Goal: Task Accomplishment & Management: Use online tool/utility

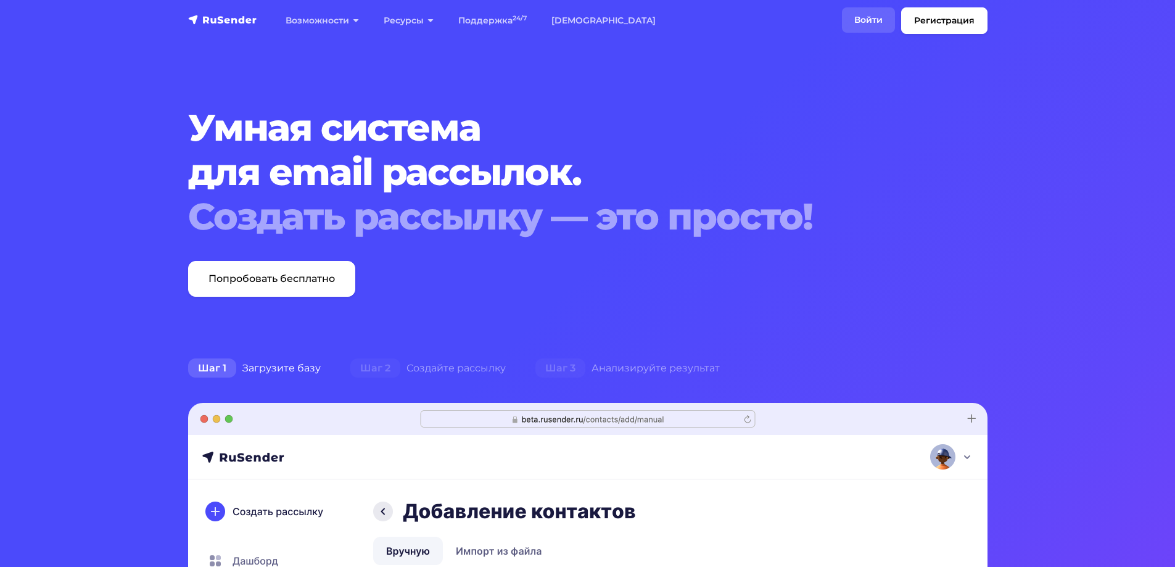
click at [877, 20] on link "Войти" at bounding box center [868, 19] width 53 height 25
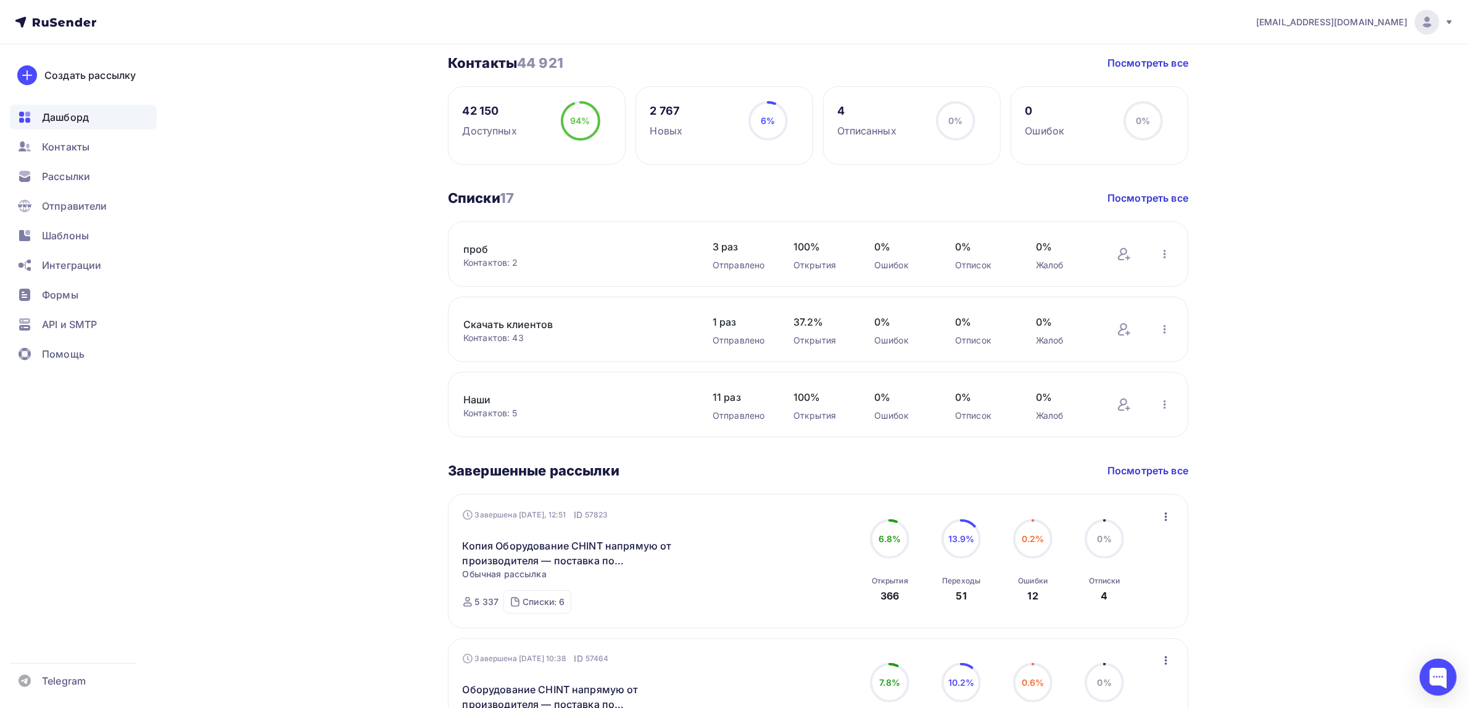
scroll to position [309, 0]
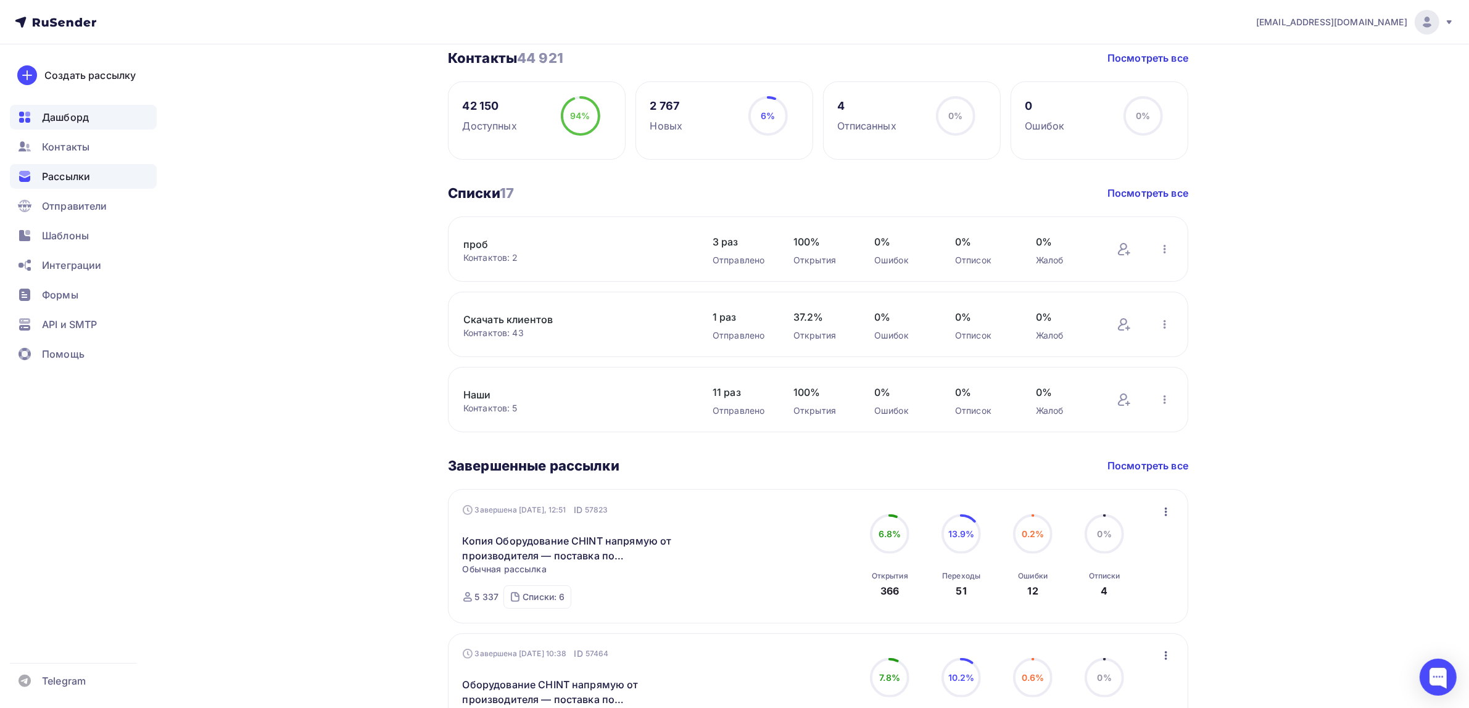
click at [101, 183] on div "Рассылки" at bounding box center [83, 176] width 147 height 25
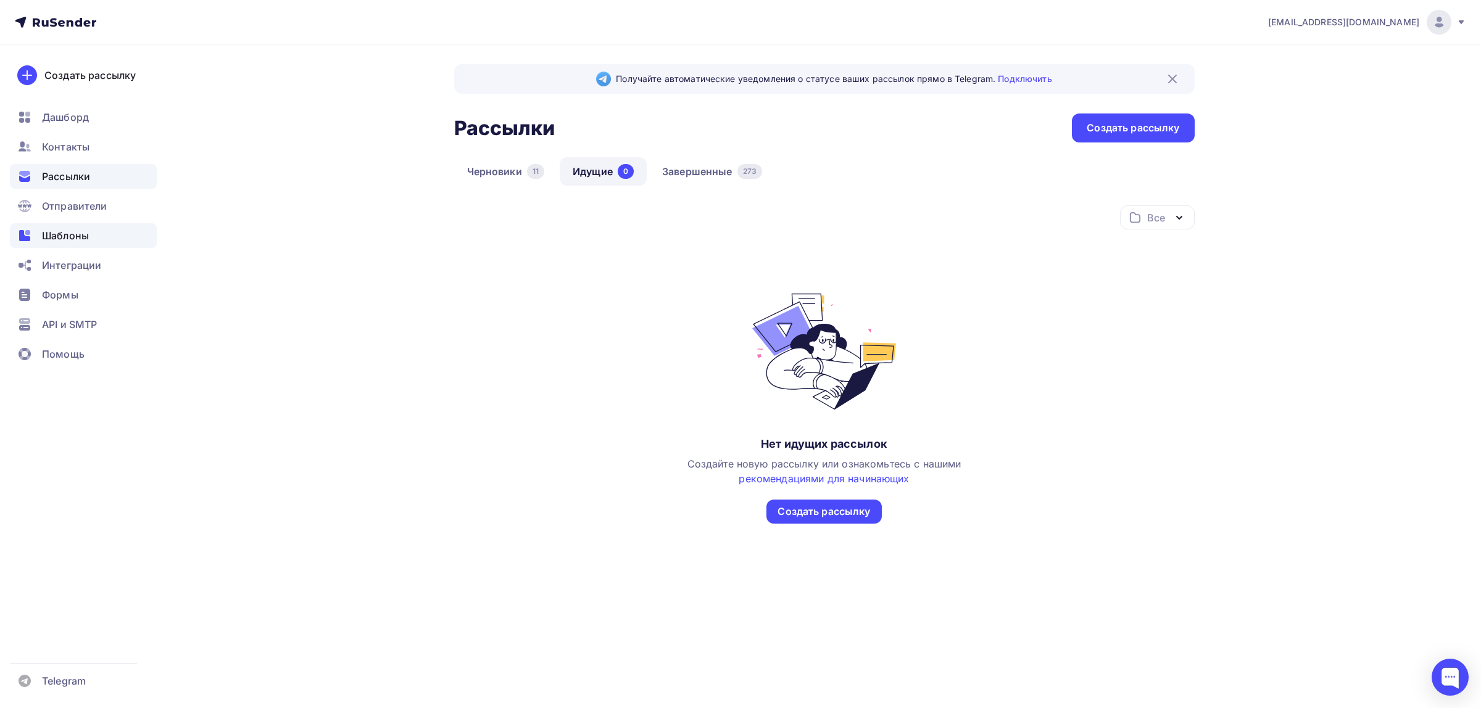
click at [83, 236] on span "Шаблоны" at bounding box center [65, 235] width 47 height 15
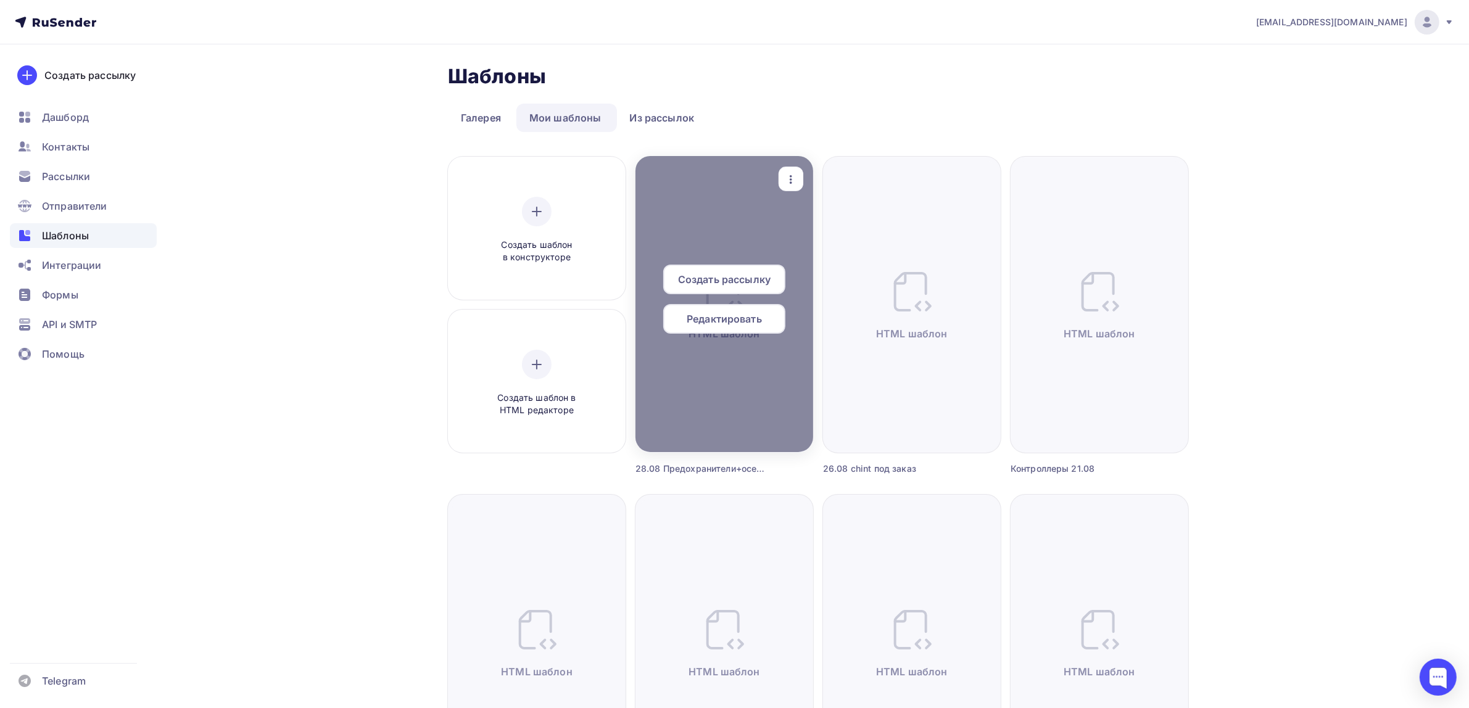
click at [785, 184] on icon "button" at bounding box center [791, 179] width 15 height 15
click at [821, 233] on div "Предпросмотр" at bounding box center [856, 240] width 76 height 15
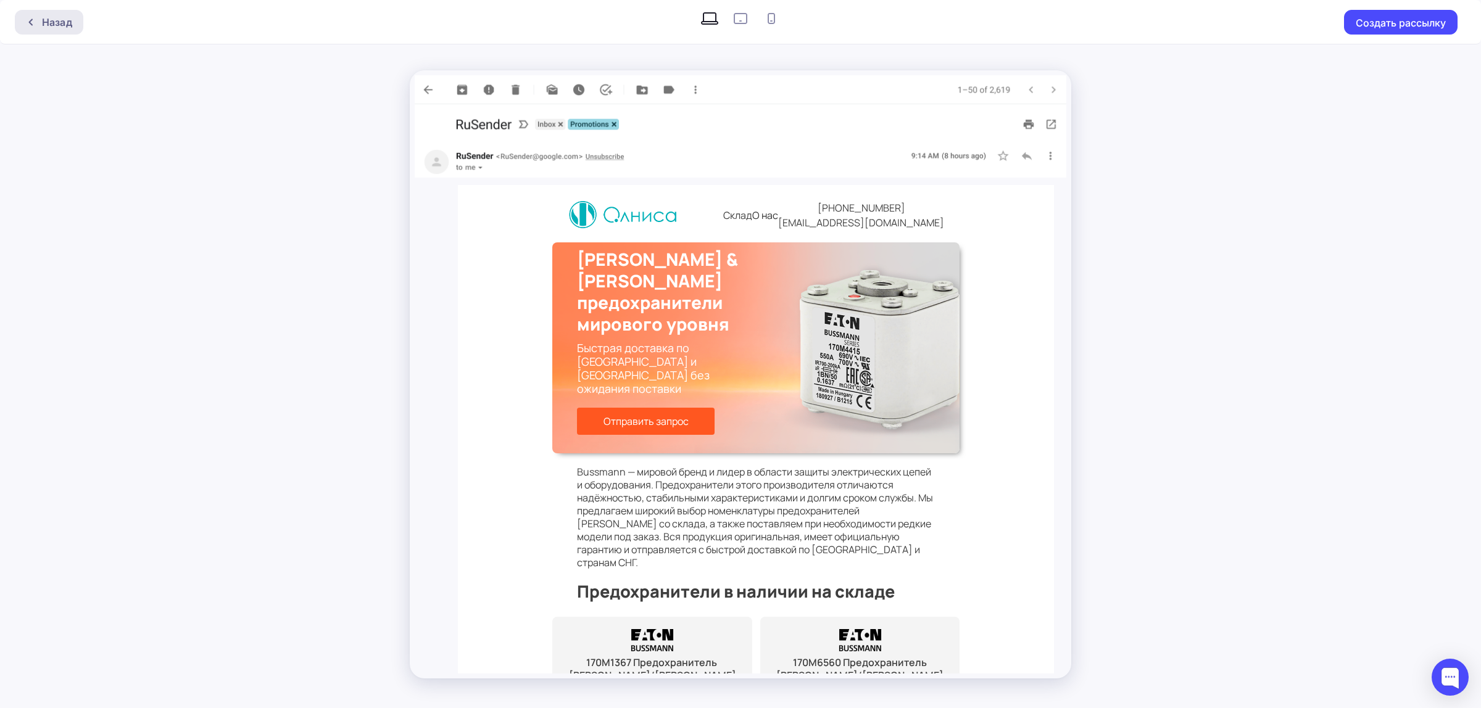
click at [47, 22] on div "Назад" at bounding box center [57, 22] width 30 height 15
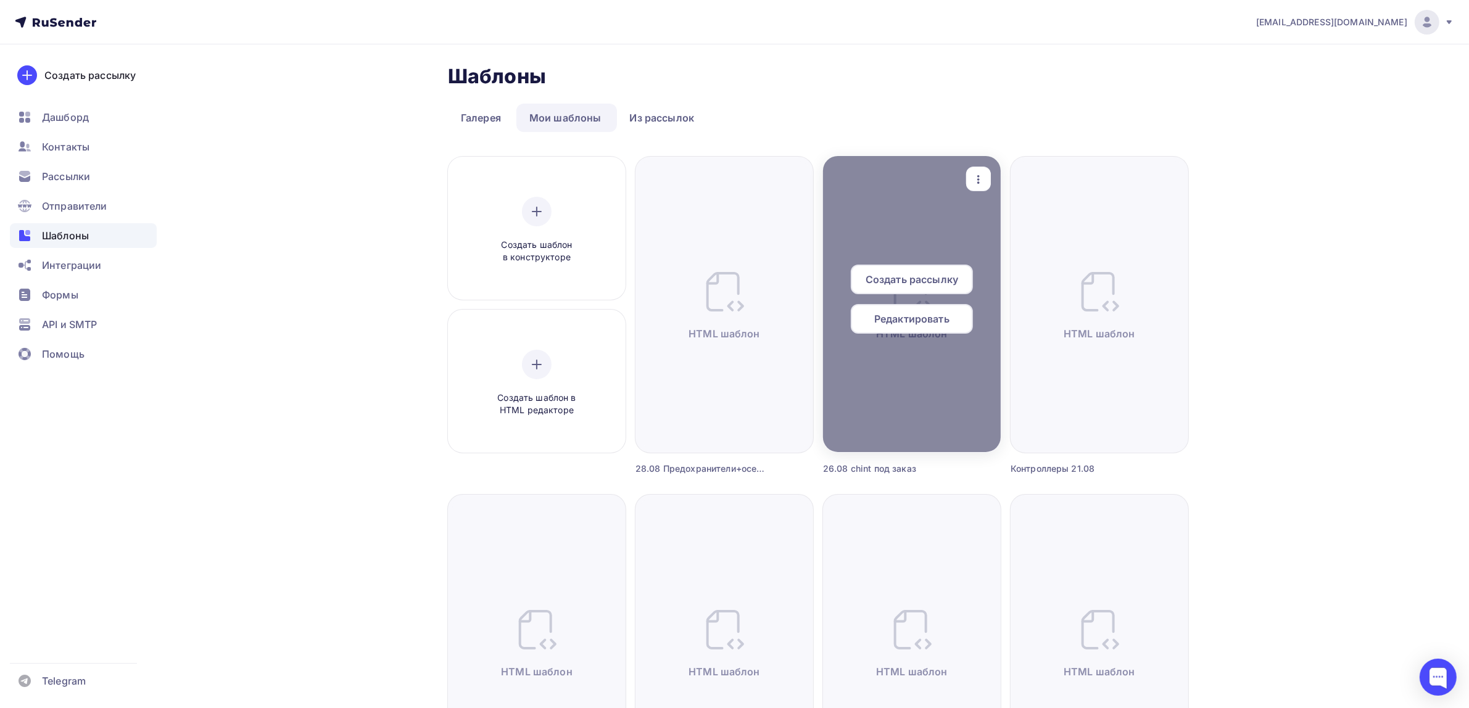
click at [984, 181] on icon "button" at bounding box center [978, 179] width 15 height 15
click at [998, 248] on link "Предпросмотр" at bounding box center [1035, 240] width 123 height 25
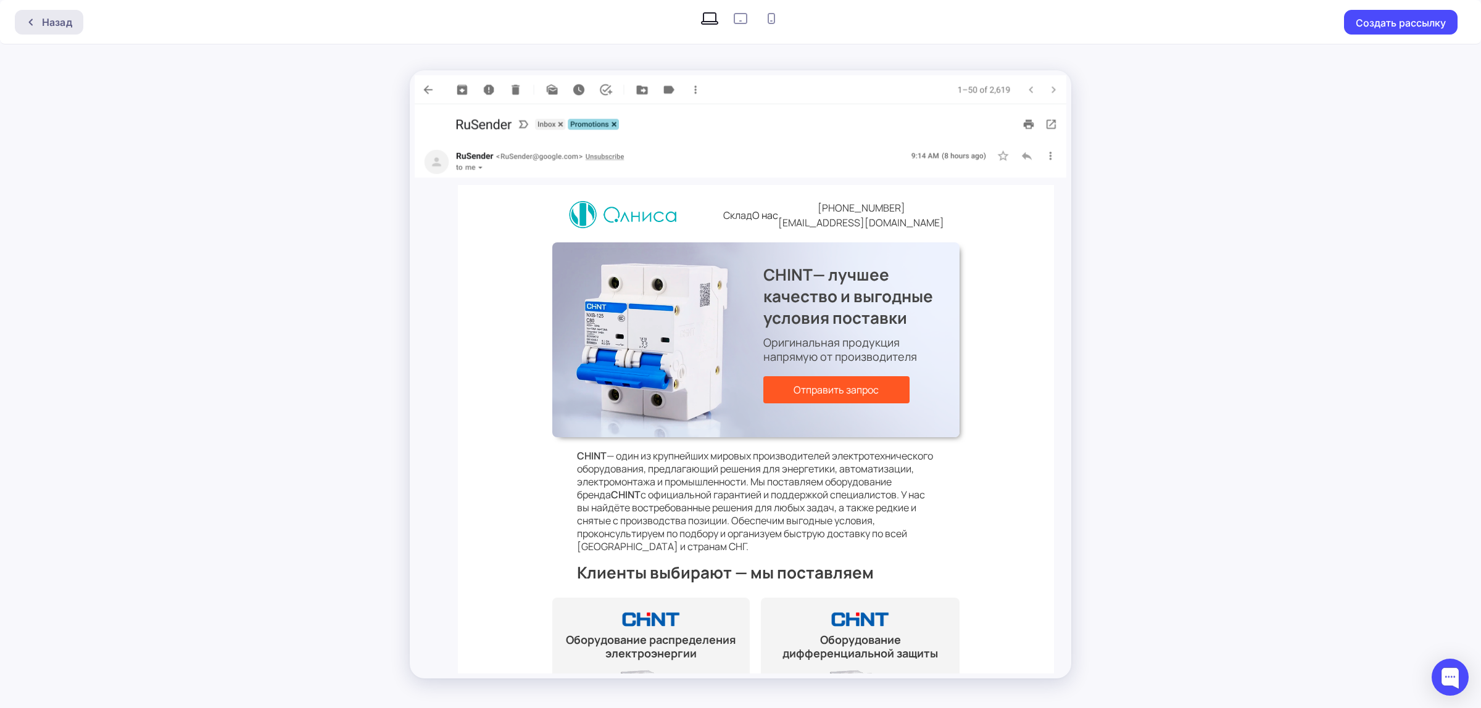
click at [34, 22] on icon at bounding box center [31, 22] width 10 height 10
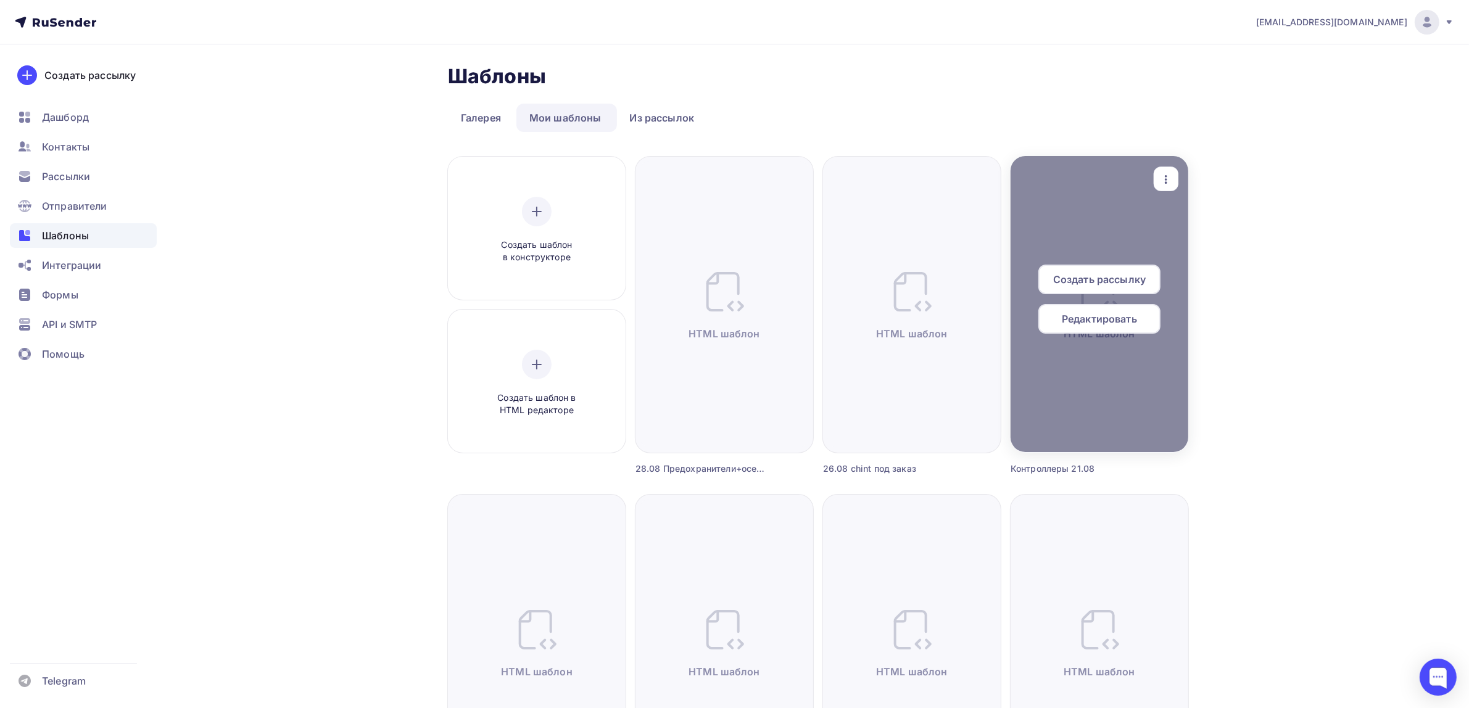
click at [1168, 172] on icon "button" at bounding box center [1166, 179] width 15 height 15
click at [1180, 235] on icon at bounding box center [1176, 240] width 15 height 15
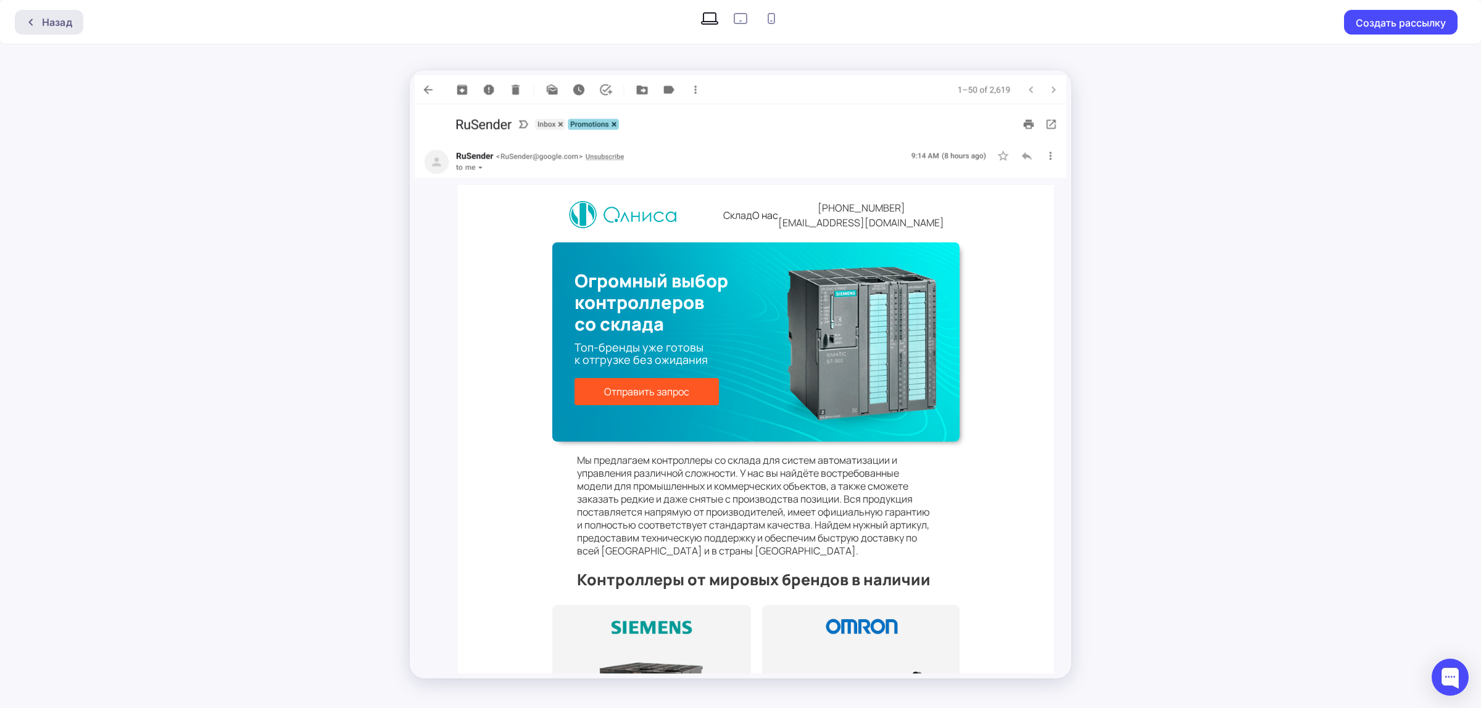
click at [57, 10] on div "Назад" at bounding box center [49, 22] width 68 height 25
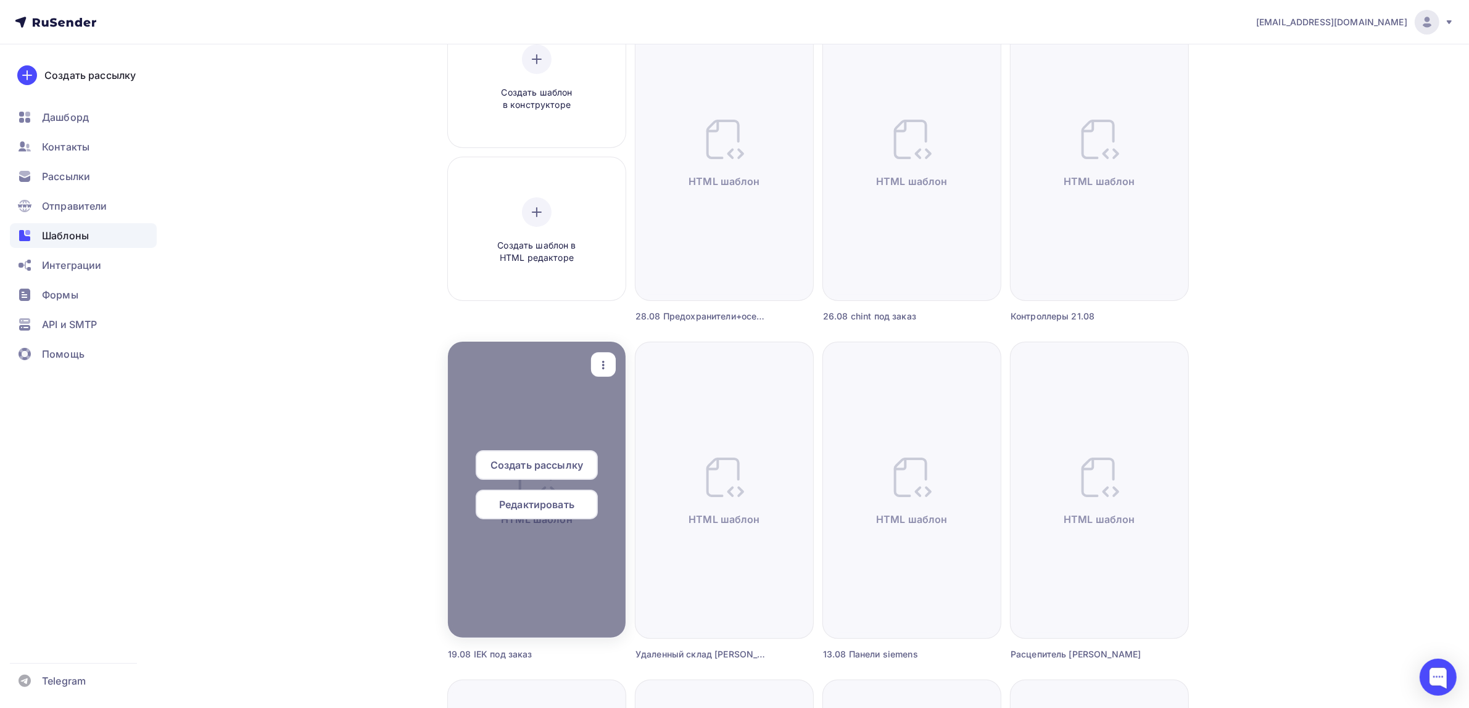
scroll to position [154, 0]
click at [605, 364] on icon "button" at bounding box center [603, 363] width 15 height 15
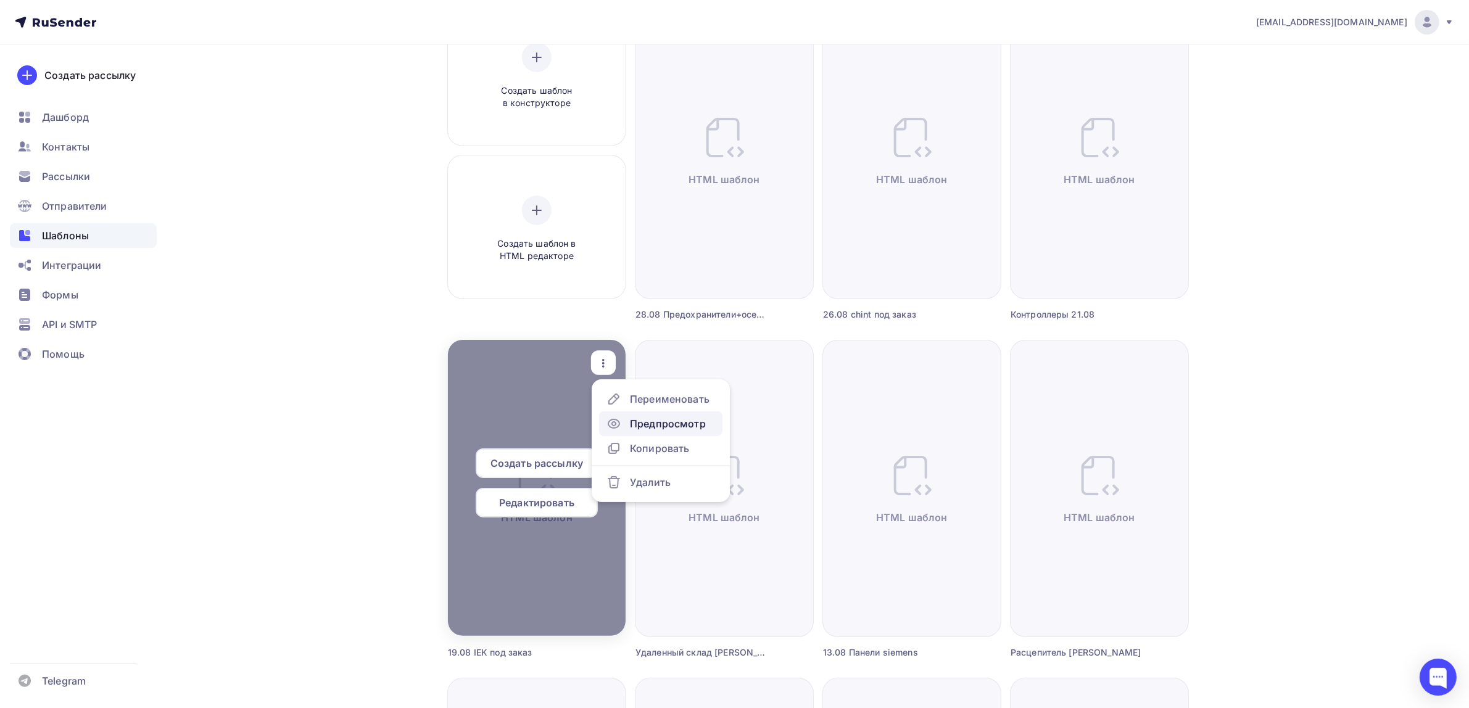
click at [618, 429] on icon at bounding box center [614, 423] width 15 height 15
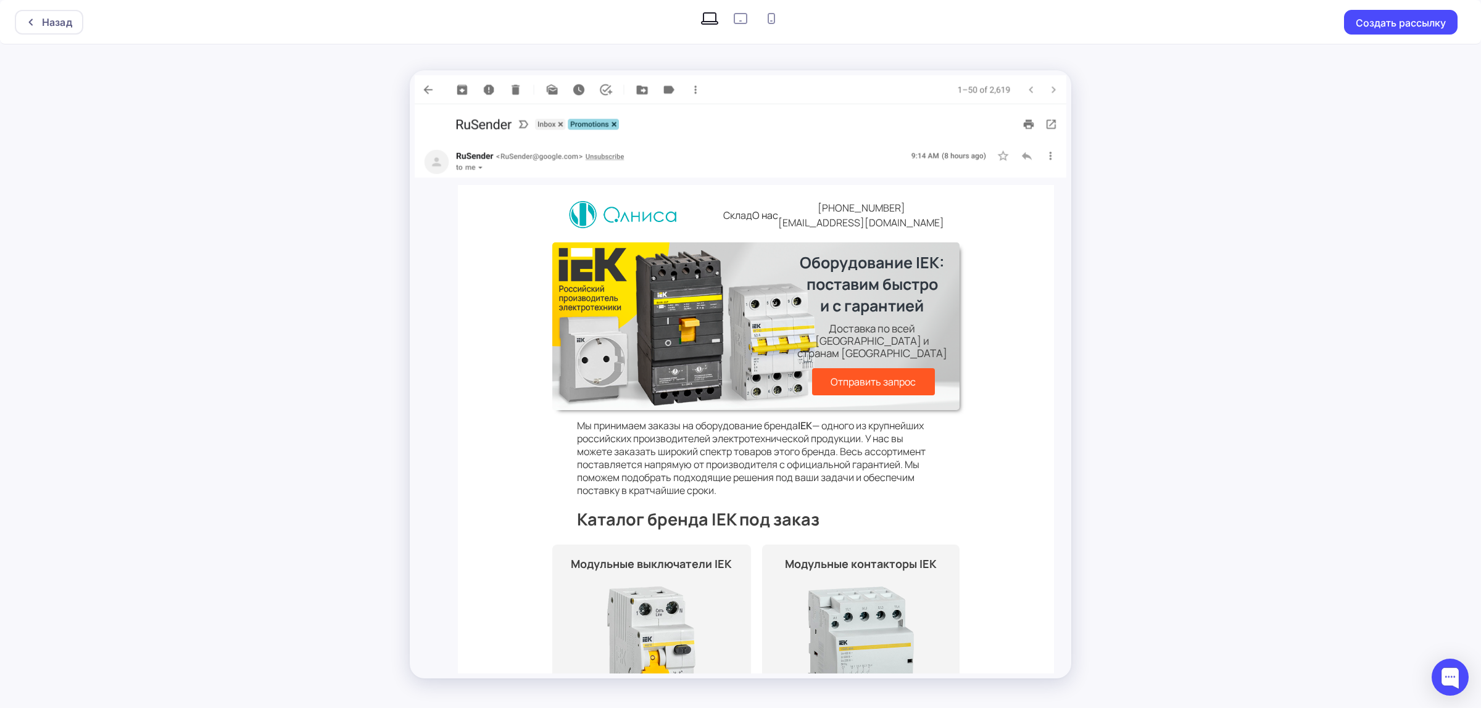
drag, startPoint x: 563, startPoint y: 498, endPoint x: 824, endPoint y: 495, distance: 261.0
click at [824, 497] on td "Каталог бренда IEK под заказ" at bounding box center [755, 521] width 407 height 48
copy td
drag, startPoint x: 87, startPoint y: 31, endPoint x: 80, endPoint y: 27, distance: 8.0
click at [86, 31] on div "Назад Создать рассылку" at bounding box center [740, 22] width 1481 height 44
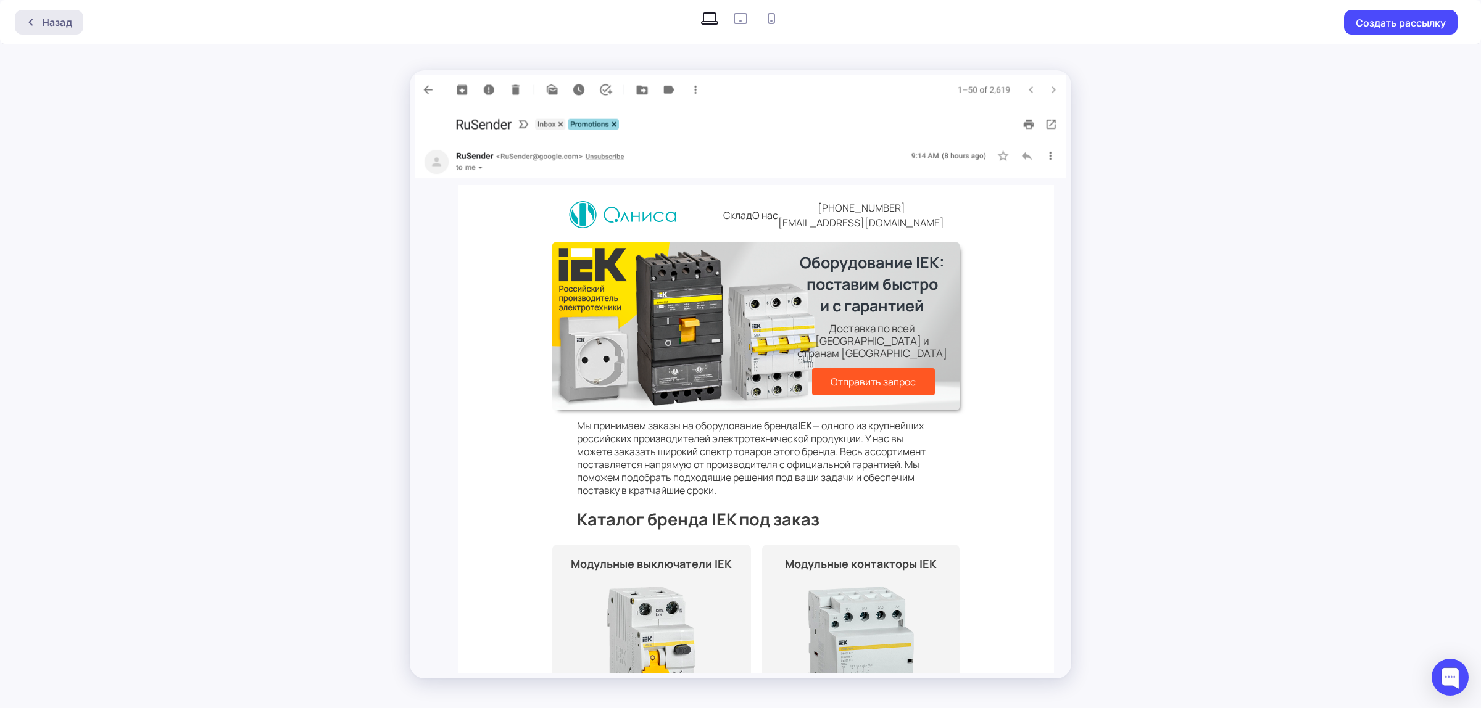
click at [67, 17] on div "Назад" at bounding box center [57, 22] width 30 height 15
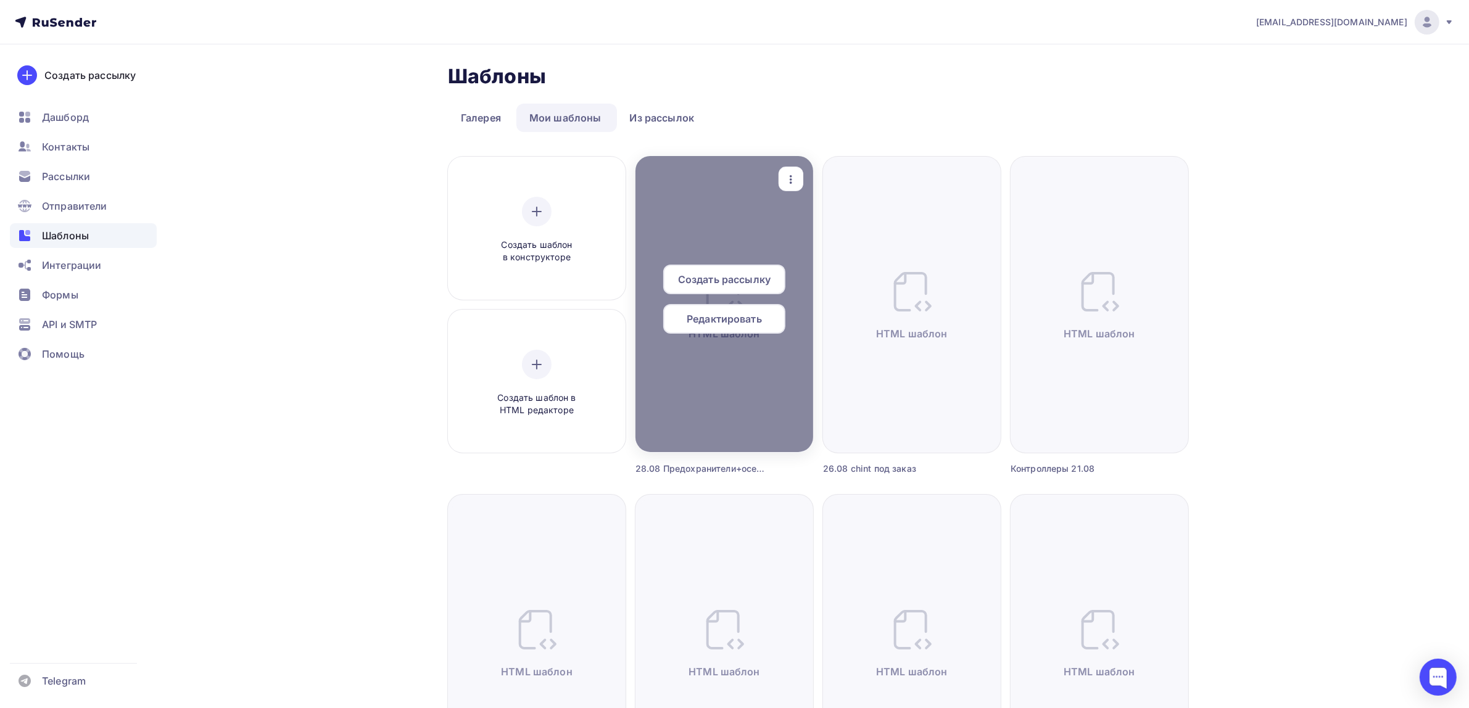
click at [787, 183] on icon "button" at bounding box center [791, 179] width 15 height 15
click at [810, 229] on link "Предпросмотр" at bounding box center [848, 240] width 123 height 25
